Goal: Communication & Community: Answer question/provide support

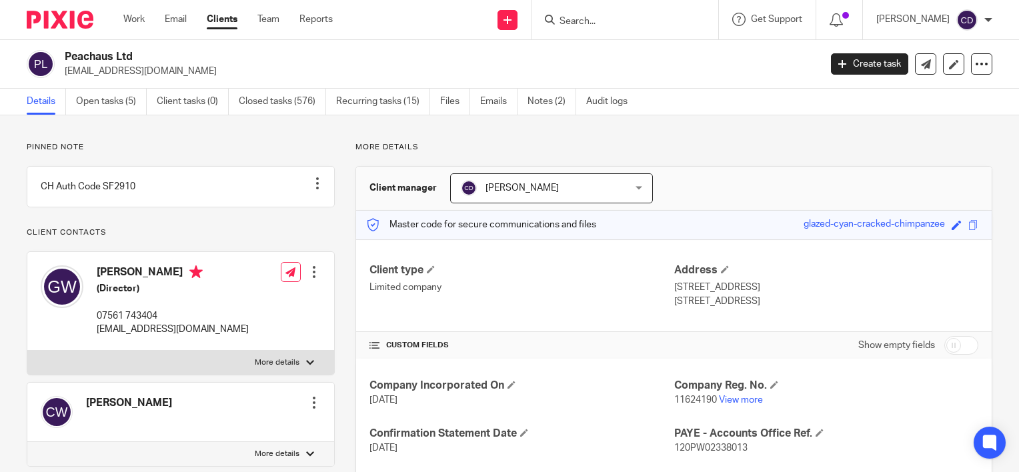
click at [617, 18] on input "Search" at bounding box center [618, 22] width 120 height 12
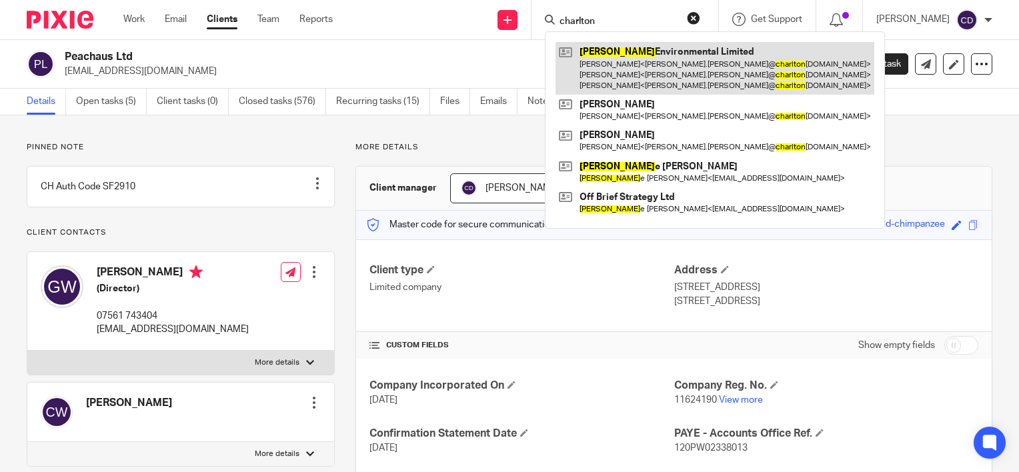
type input "charlton"
click at [623, 72] on link at bounding box center [715, 68] width 319 height 53
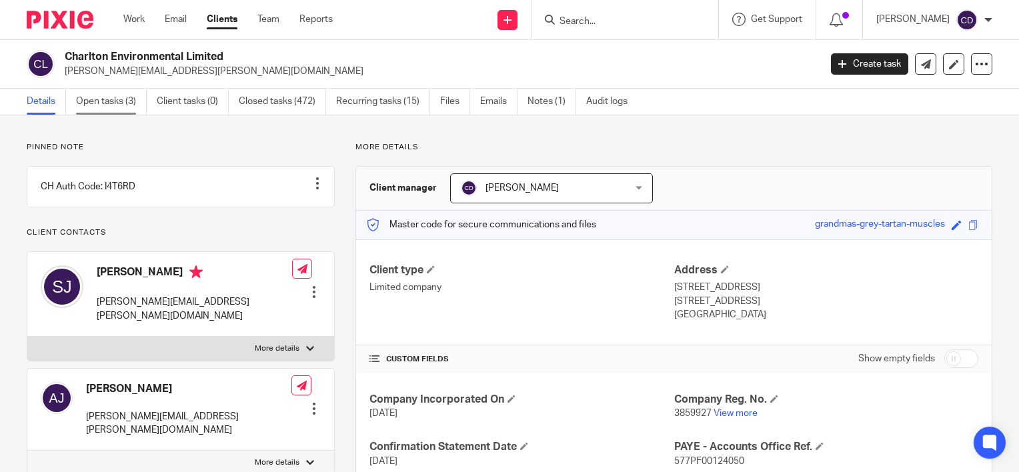
click at [108, 92] on link "Open tasks (3)" at bounding box center [111, 102] width 71 height 26
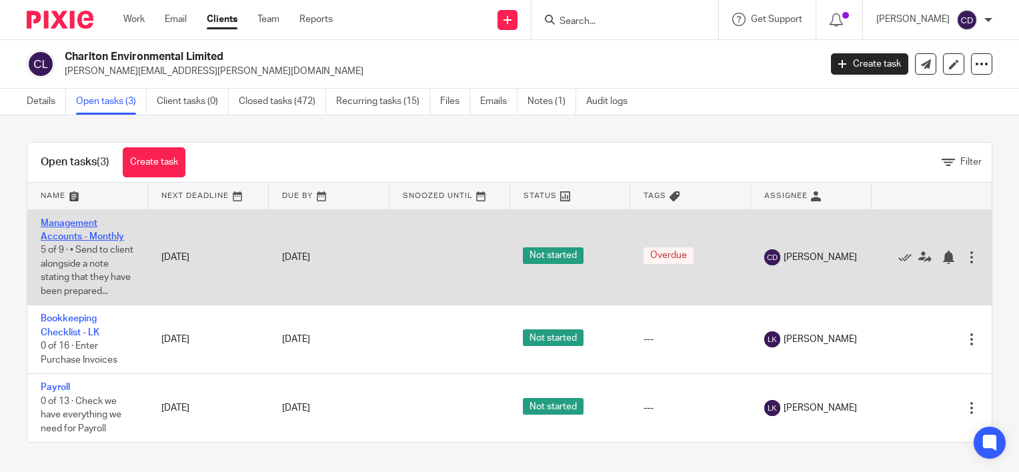
click at [75, 223] on link "Management Accounts - Monthly" at bounding box center [82, 230] width 83 height 23
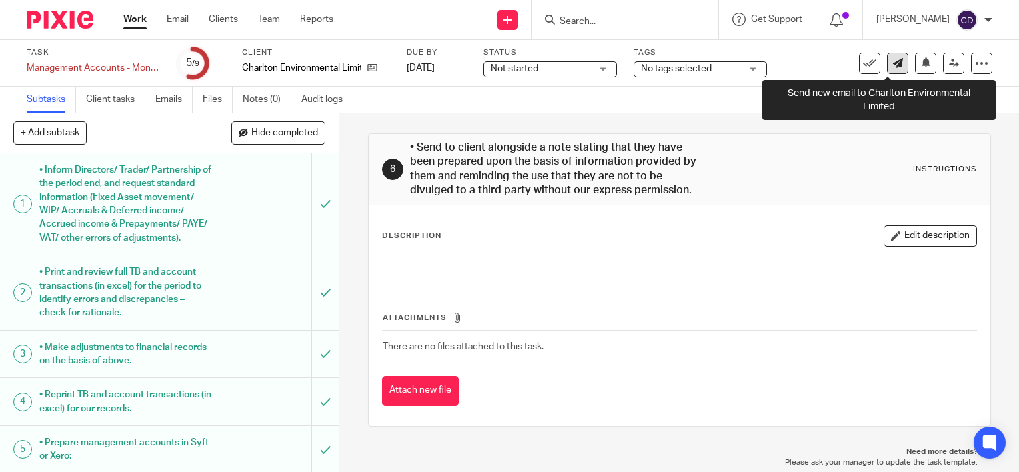
click at [888, 73] on link at bounding box center [897, 63] width 21 height 21
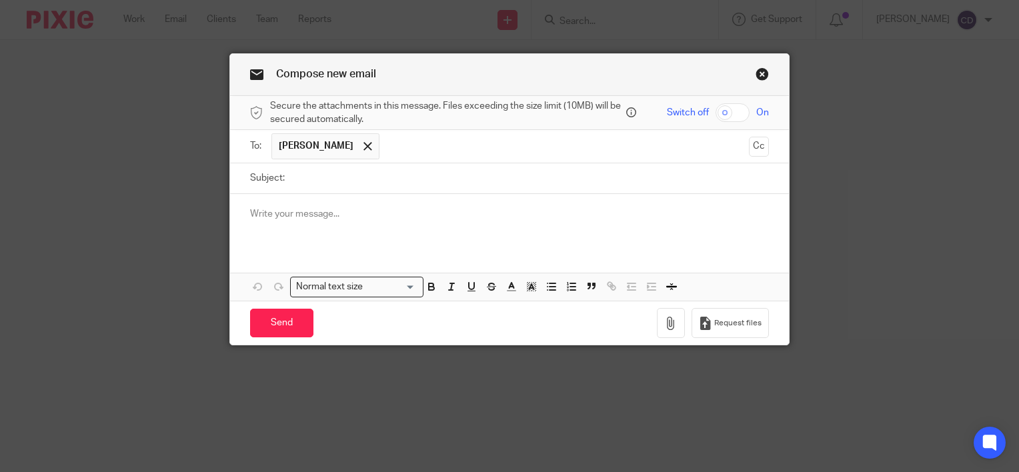
click at [432, 216] on p at bounding box center [509, 213] width 519 height 13
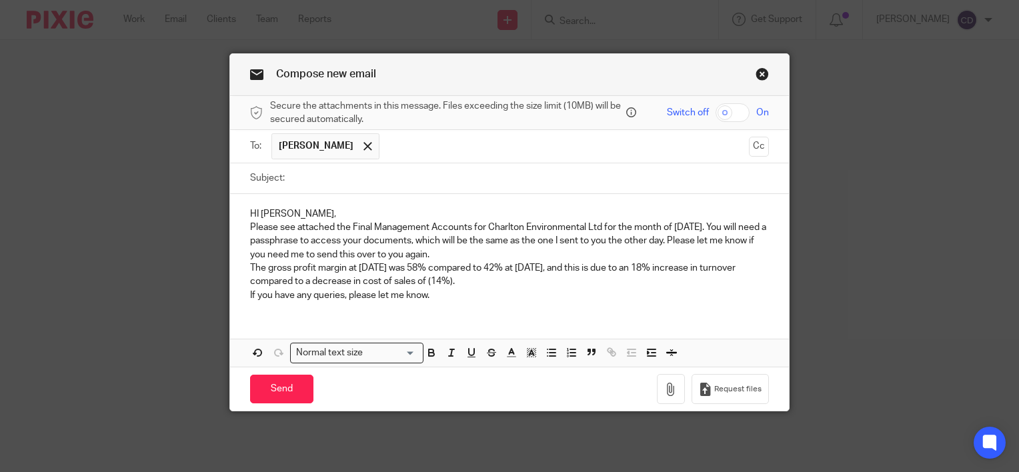
click at [432, 216] on p "HI Stephen," at bounding box center [509, 213] width 519 height 13
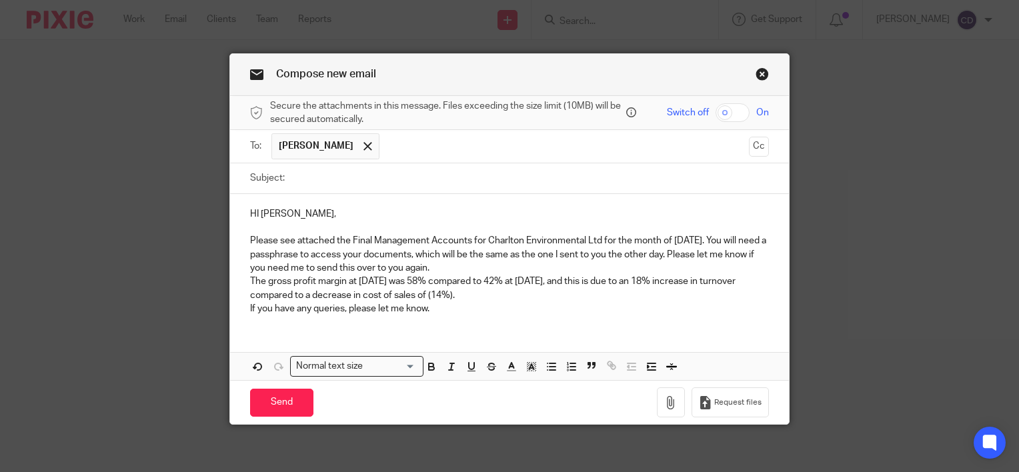
click at [525, 267] on p "Please see attached the Final Management Accounts for Charlton Environmental Lt…" at bounding box center [509, 254] width 519 height 41
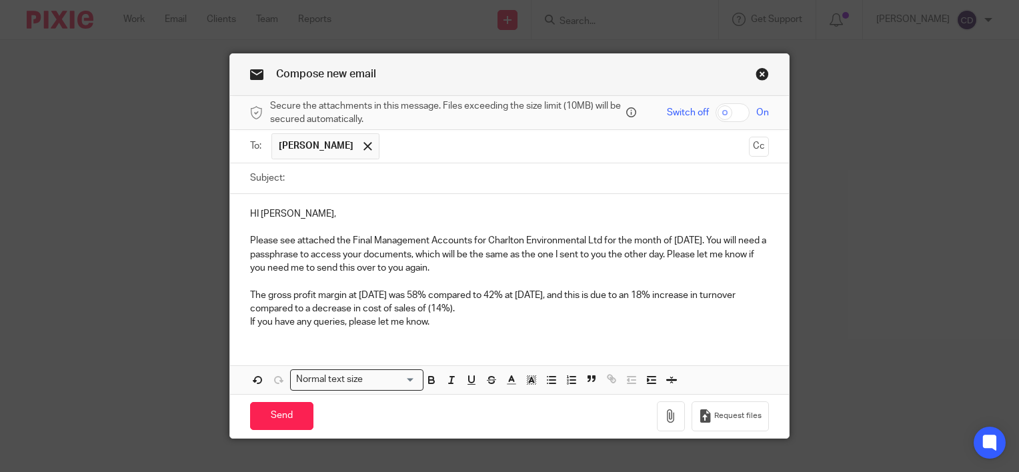
click at [516, 307] on p "The gross profit margin at 31 July 2025 was 58% compared to 42% at 30 June 2025…" at bounding box center [509, 302] width 519 height 27
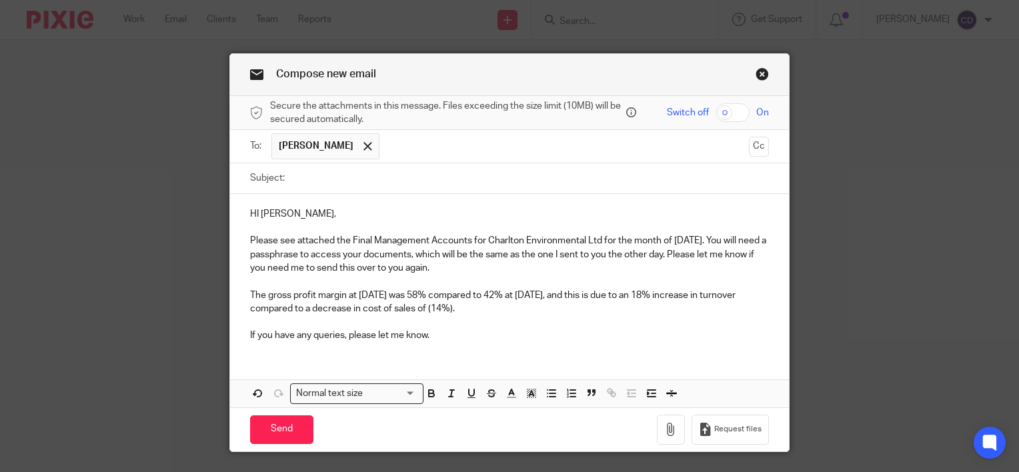
click at [476, 335] on p "If you have any queries, please let me know." at bounding box center [509, 335] width 519 height 13
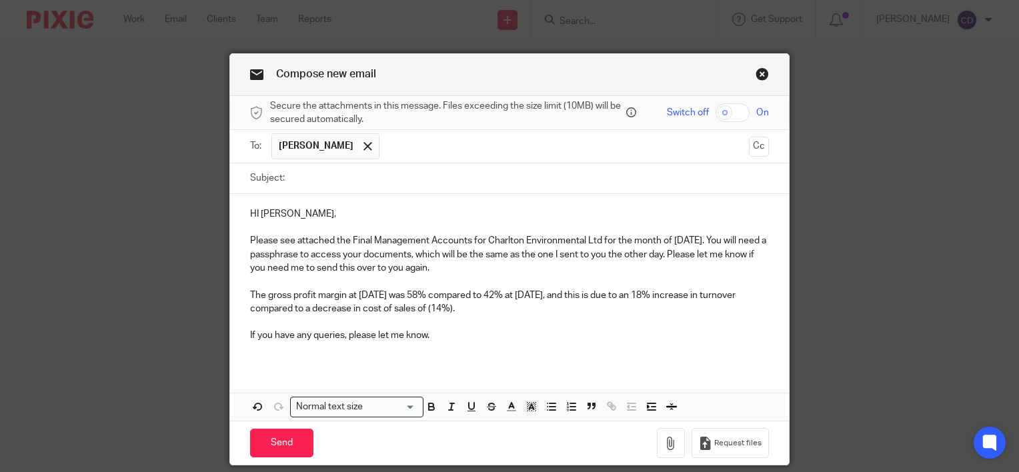
click at [445, 184] on input "Subject:" at bounding box center [530, 178] width 478 height 30
type input "Final Management Accounts - July 2025"
click at [728, 107] on input "checkbox" at bounding box center [733, 112] width 34 height 19
checkbox input "true"
click at [664, 448] on icon "button" at bounding box center [670, 443] width 13 height 13
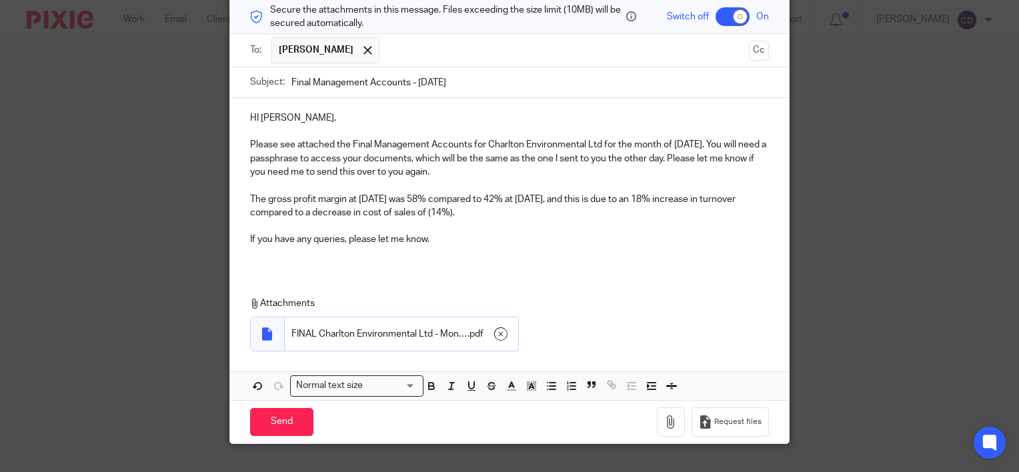
scroll to position [99, 0]
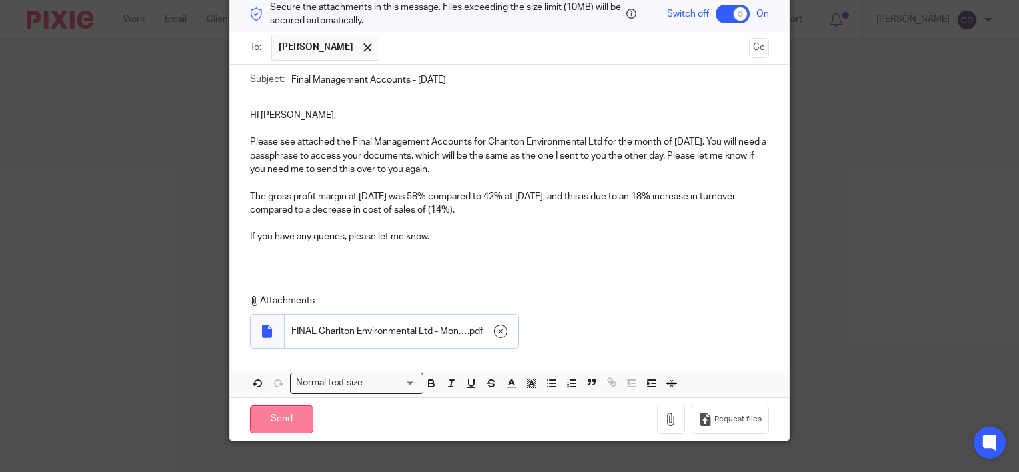
click at [277, 412] on input "Send" at bounding box center [281, 420] width 63 height 29
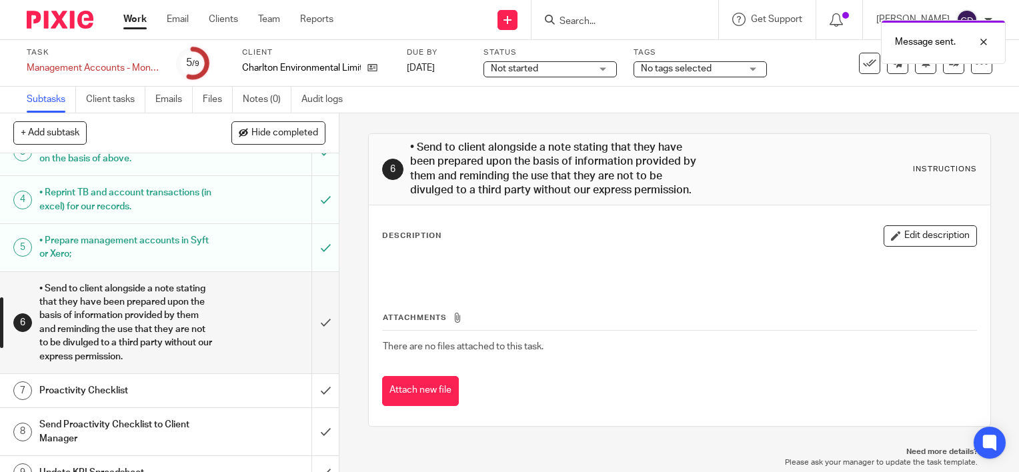
scroll to position [235, 0]
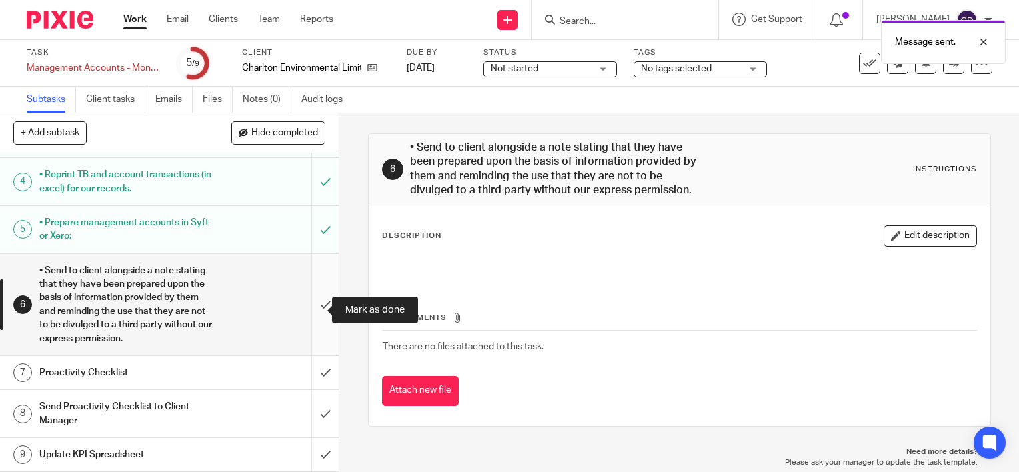
click at [313, 317] on input "submit" at bounding box center [169, 304] width 339 height 101
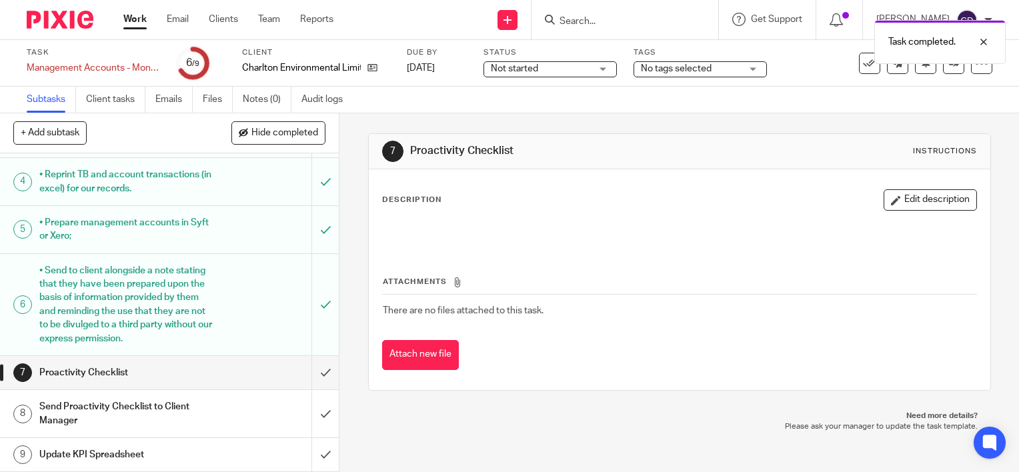
scroll to position [246, 0]
click at [311, 377] on input "submit" at bounding box center [169, 372] width 339 height 33
click at [311, 426] on input "submit" at bounding box center [169, 413] width 339 height 47
click at [311, 449] on input "submit" at bounding box center [169, 454] width 339 height 33
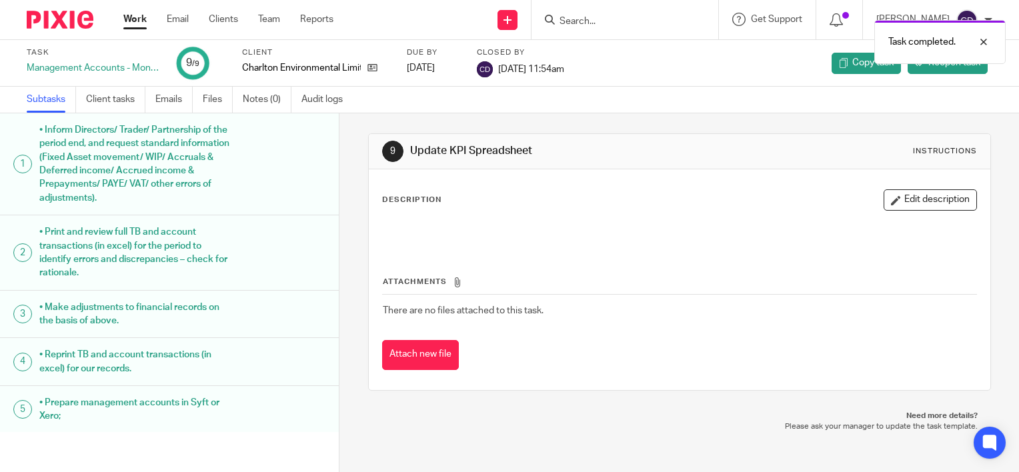
click at [128, 24] on link "Work" at bounding box center [134, 19] width 23 height 13
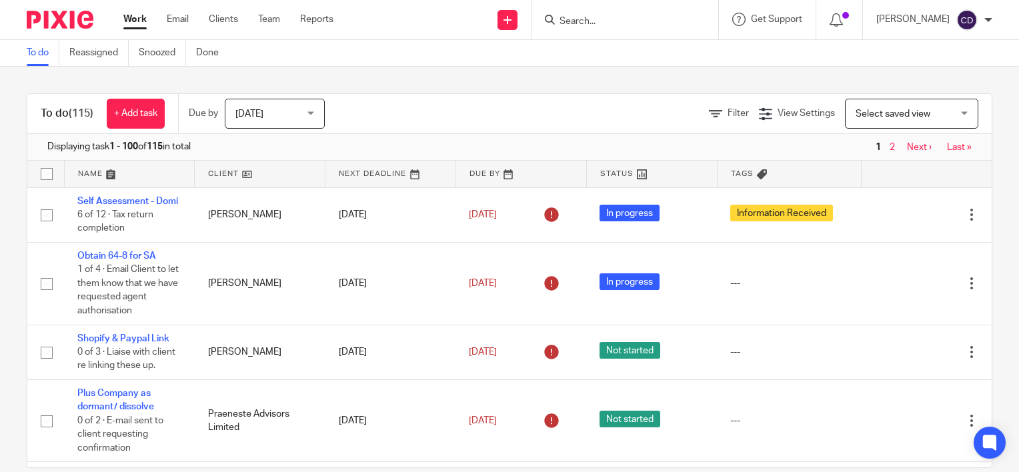
click at [600, 21] on input "Search" at bounding box center [618, 22] width 120 height 12
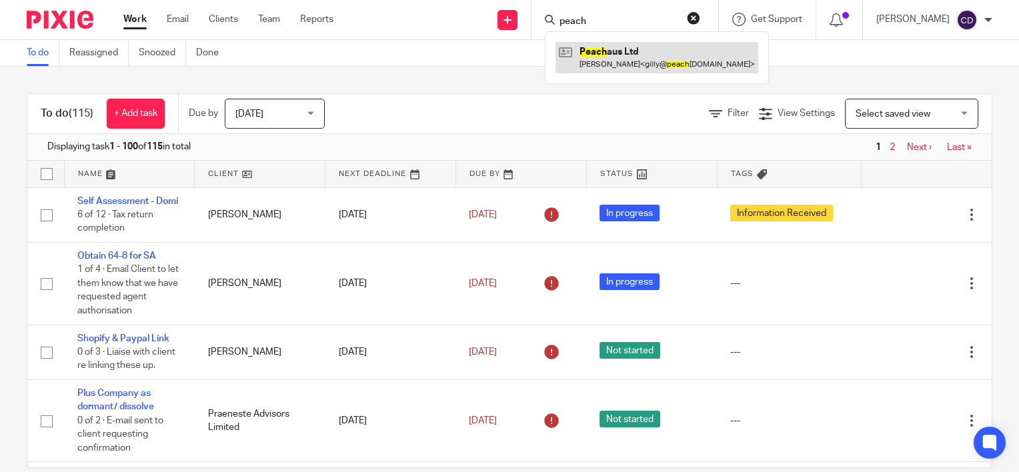
type input "peach"
click at [611, 52] on link at bounding box center [657, 57] width 203 height 31
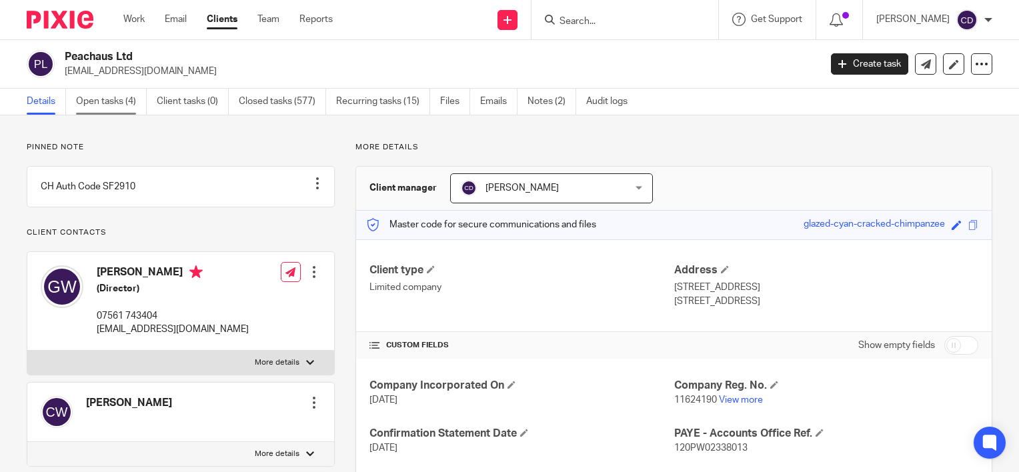
click at [111, 106] on link "Open tasks (4)" at bounding box center [111, 102] width 71 height 26
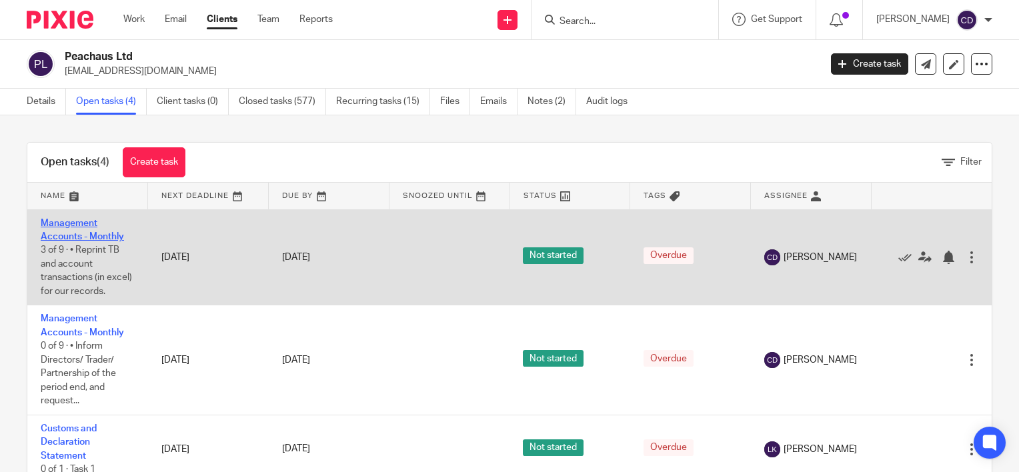
click at [79, 226] on link "Management Accounts - Monthly" at bounding box center [82, 230] width 83 height 23
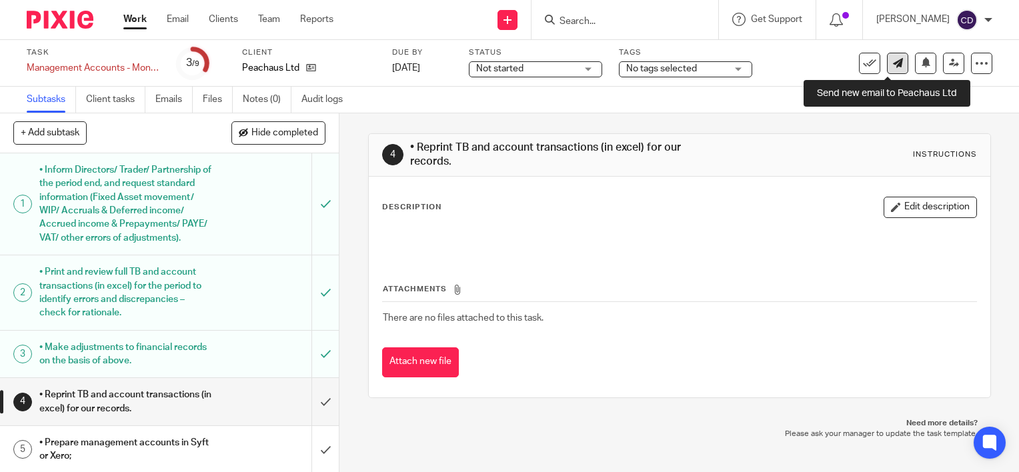
click at [887, 68] on link at bounding box center [897, 63] width 21 height 21
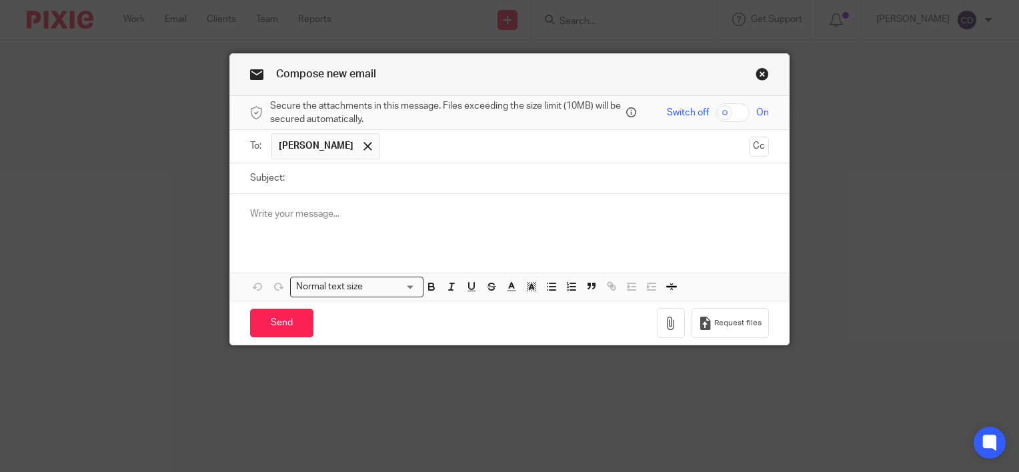
click at [387, 237] on div at bounding box center [509, 220] width 559 height 52
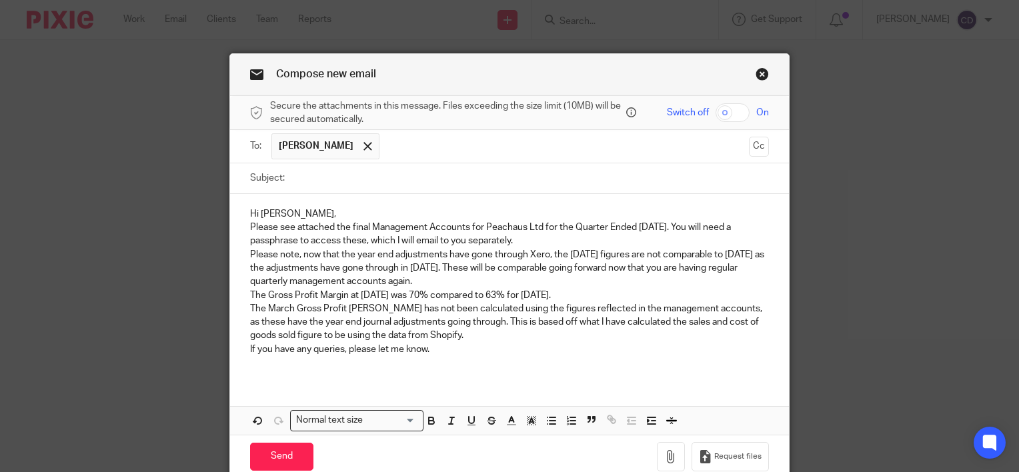
click at [344, 213] on p "Hi Gilly," at bounding box center [509, 213] width 519 height 13
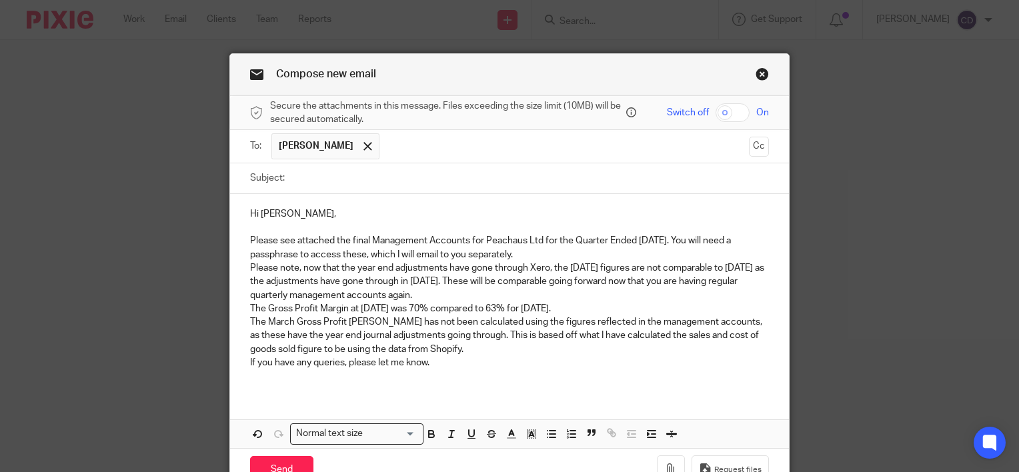
click at [531, 261] on p "Please note, now that the year end adjustments have gone through Xero, the Marc…" at bounding box center [509, 281] width 519 height 41
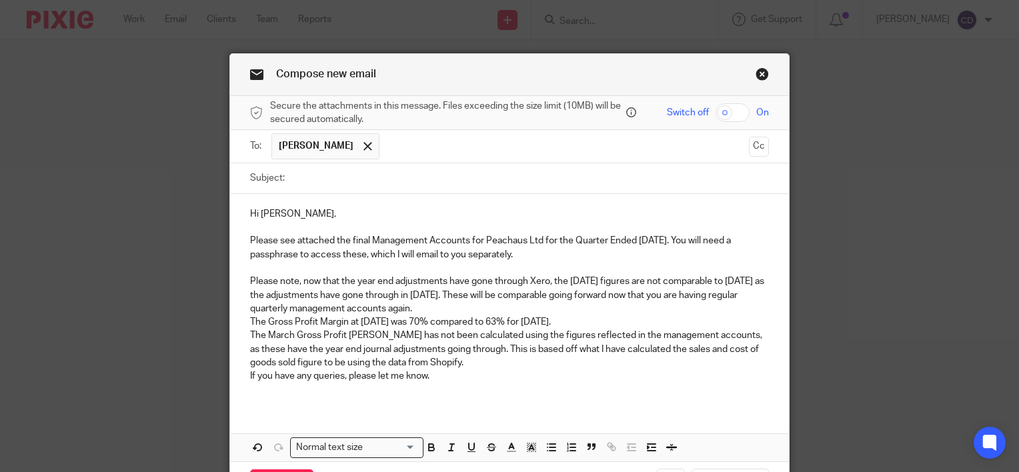
click at [491, 305] on p "Please note, now that the year end adjustments have gone through Xero, the Marc…" at bounding box center [509, 295] width 519 height 41
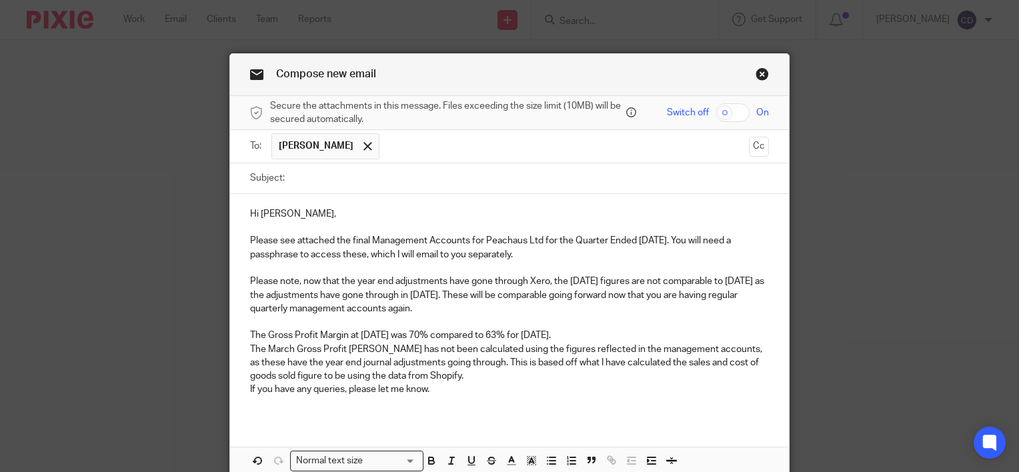
click at [615, 336] on p "The Gross Profit Margin at 30 June 2025 was 70% compared to 63% for March 2025." at bounding box center [509, 335] width 519 height 13
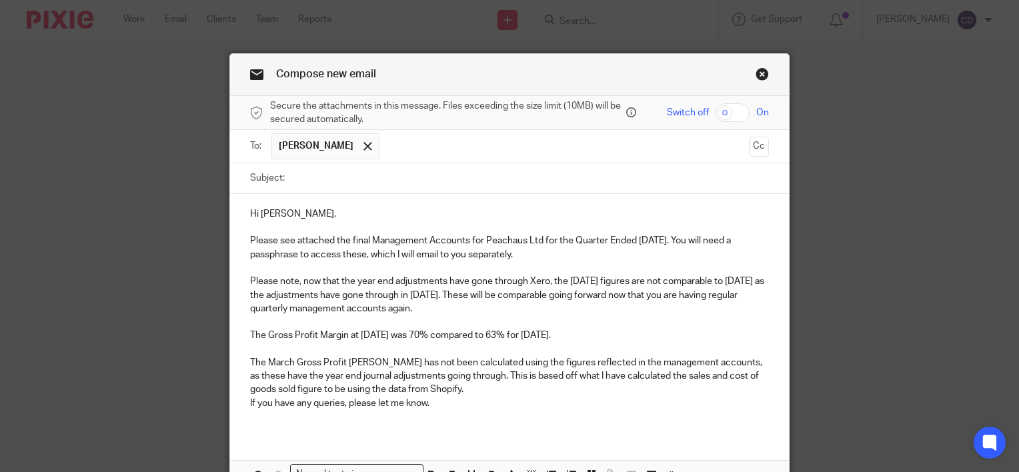
click at [531, 390] on p "The March Gross Profit Margin has not been calculated using the figures reflect…" at bounding box center [509, 376] width 519 height 41
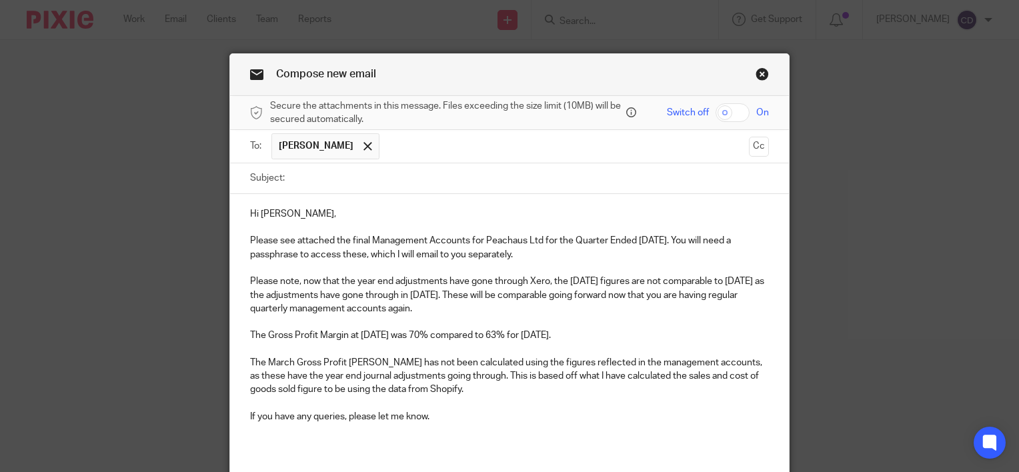
click at [508, 431] on p at bounding box center [509, 430] width 519 height 13
click at [472, 177] on input "Subject:" at bounding box center [530, 178] width 478 height 30
type input "Final Management Accounts - QE 30 June 2025"
click at [716, 117] on input "checkbox" at bounding box center [733, 112] width 34 height 19
checkbox input "true"
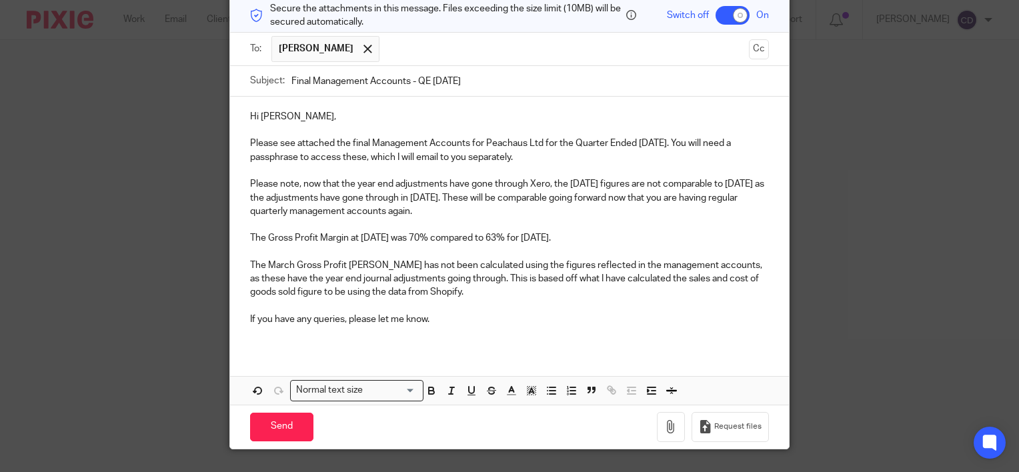
scroll to position [126, 0]
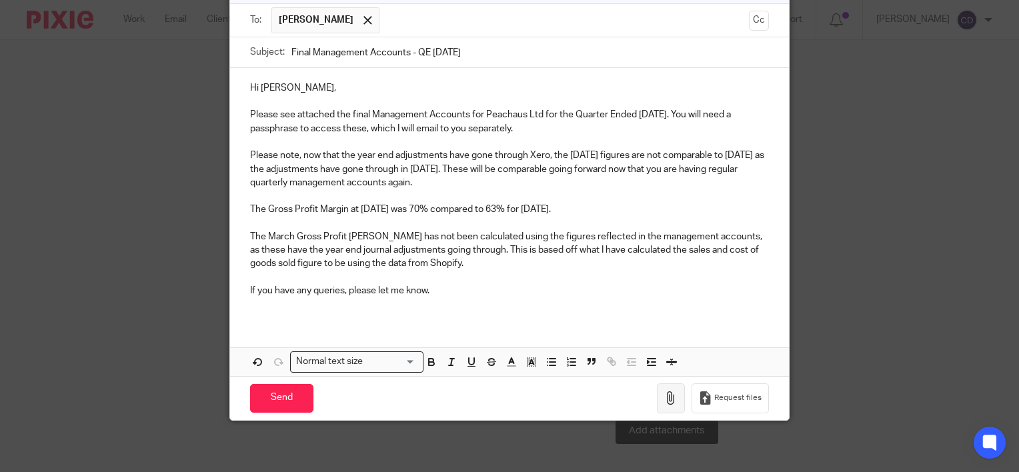
click at [668, 395] on icon "button" at bounding box center [670, 398] width 13 height 13
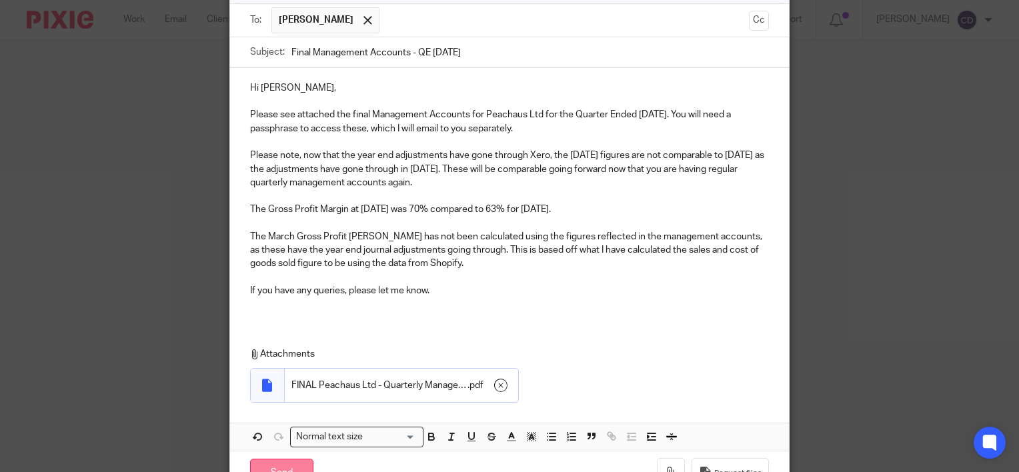
click at [293, 462] on input "Send" at bounding box center [281, 473] width 63 height 29
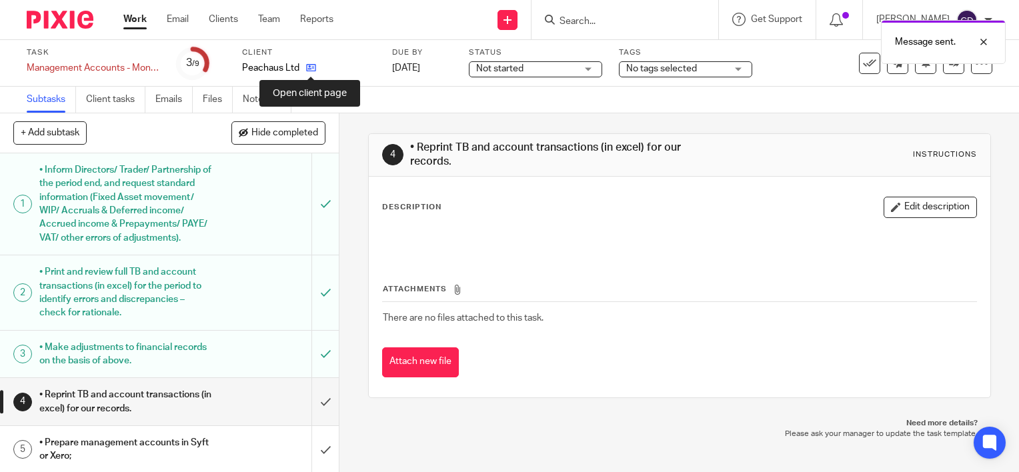
click at [312, 69] on icon at bounding box center [311, 68] width 10 height 10
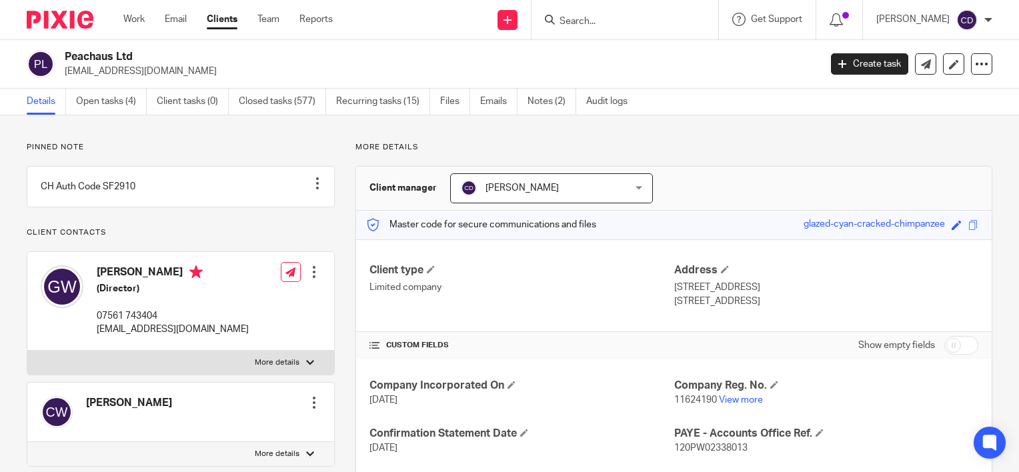
drag, startPoint x: 779, startPoint y: 224, endPoint x: 938, endPoint y: 232, distance: 159.6
click at [938, 232] on div "Master code for secure communications and files glazed-cyan-cracked-chimpanzee …" at bounding box center [674, 225] width 636 height 29
copy div "glazed-cyan-cracked-chimpanzee"
click at [915, 66] on link at bounding box center [925, 63] width 21 height 21
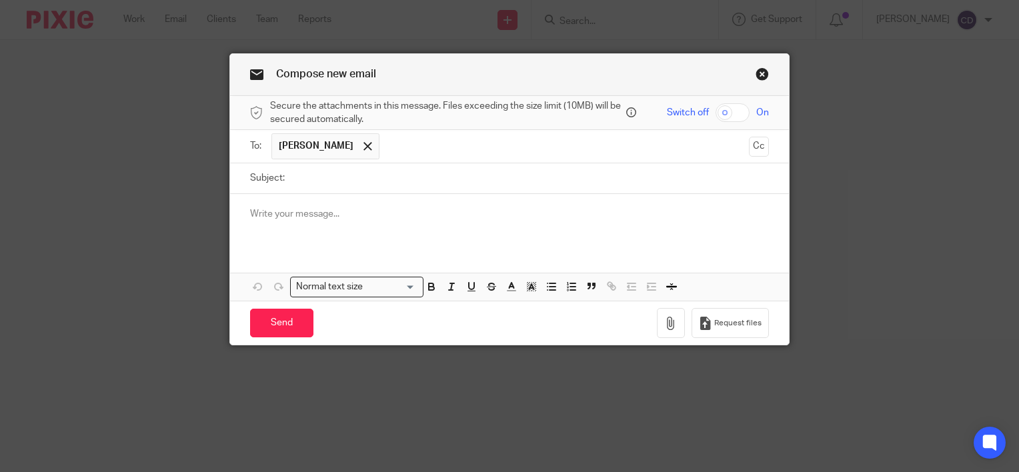
click at [427, 183] on input "Subject:" at bounding box center [530, 178] width 478 height 30
type input "Passphrase"
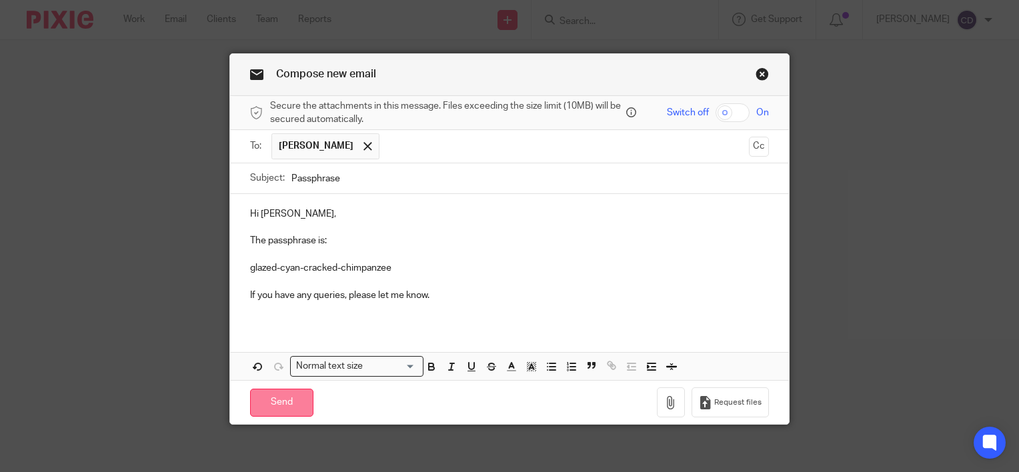
click at [284, 405] on input "Send" at bounding box center [281, 403] width 63 height 29
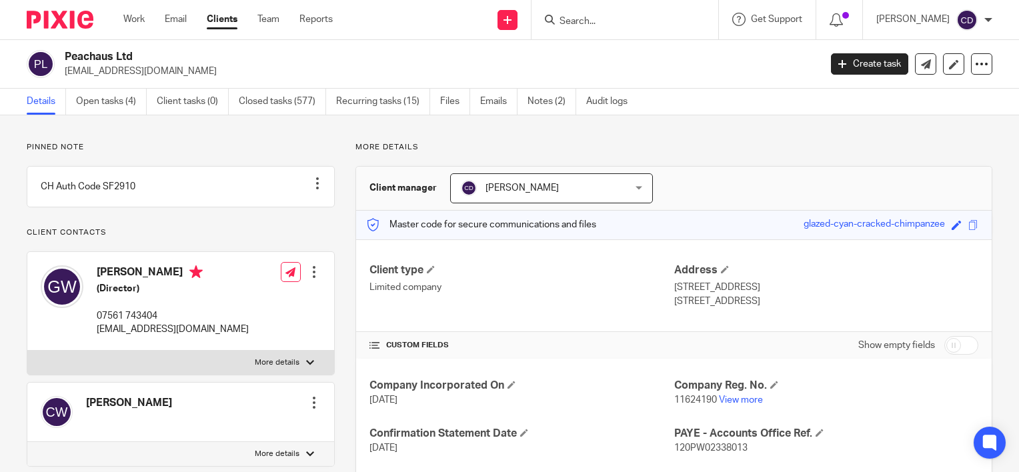
click at [629, 23] on input "Search" at bounding box center [618, 22] width 120 height 12
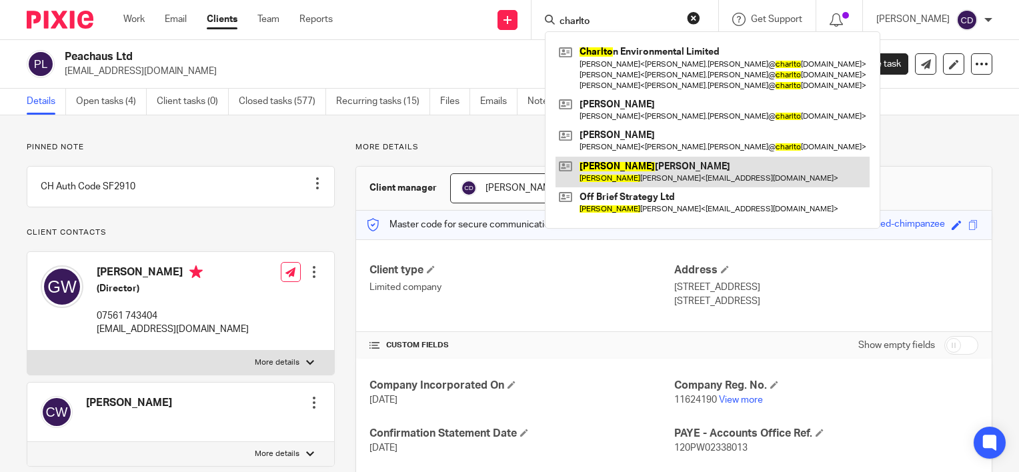
type input "charlto"
click at [635, 168] on link at bounding box center [713, 172] width 314 height 31
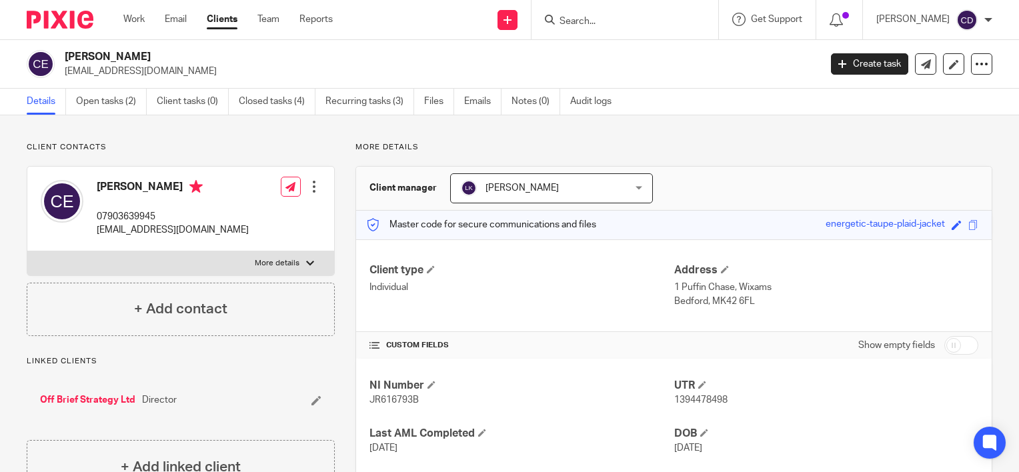
scroll to position [47, 0]
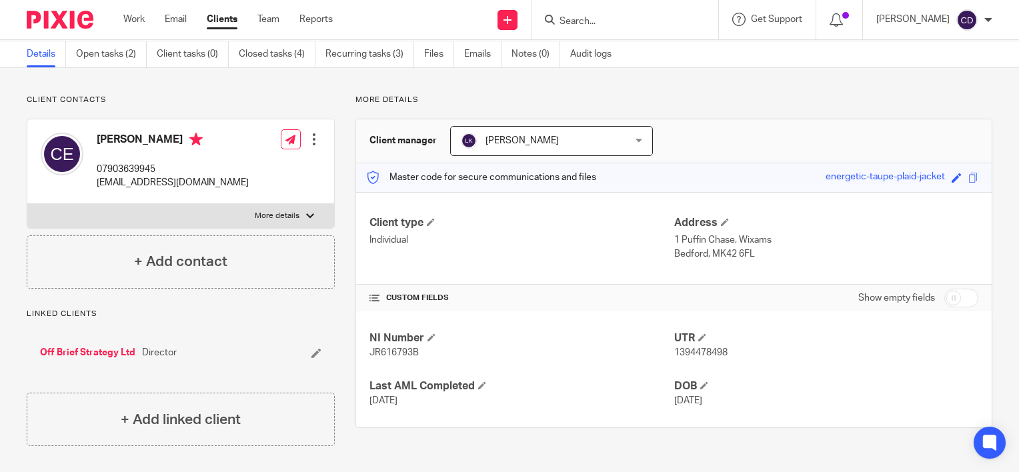
click at [632, 23] on input "Search" at bounding box center [618, 22] width 120 height 12
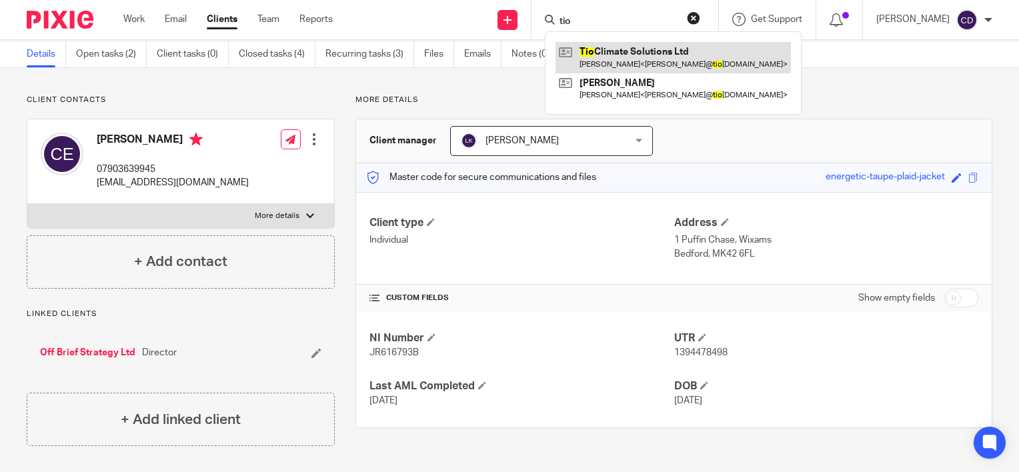
type input "tio"
click at [627, 43] on link at bounding box center [673, 57] width 235 height 31
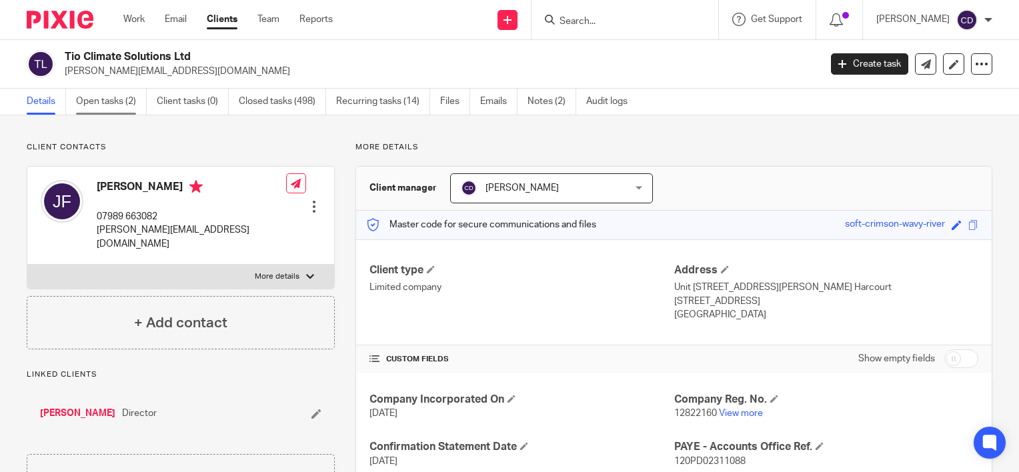
click at [81, 98] on link "Open tasks (2)" at bounding box center [111, 102] width 71 height 26
